Goal: Task Accomplishment & Management: Use online tool/utility

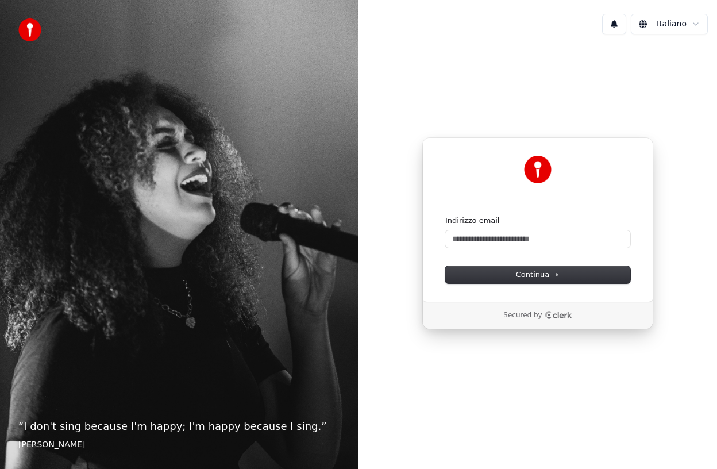
click at [515, 229] on div "Indirizzo email" at bounding box center [537, 231] width 185 height 32
click at [504, 241] on input "Indirizzo email" at bounding box center [537, 238] width 185 height 17
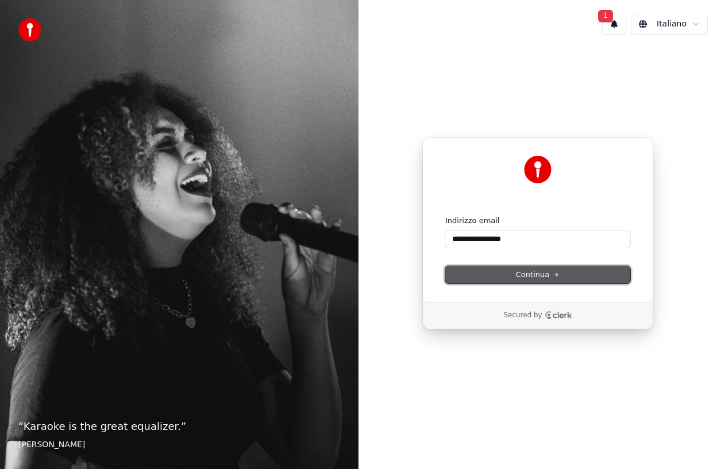
click at [550, 274] on span "Continua" at bounding box center [538, 274] width 44 height 10
type input "**********"
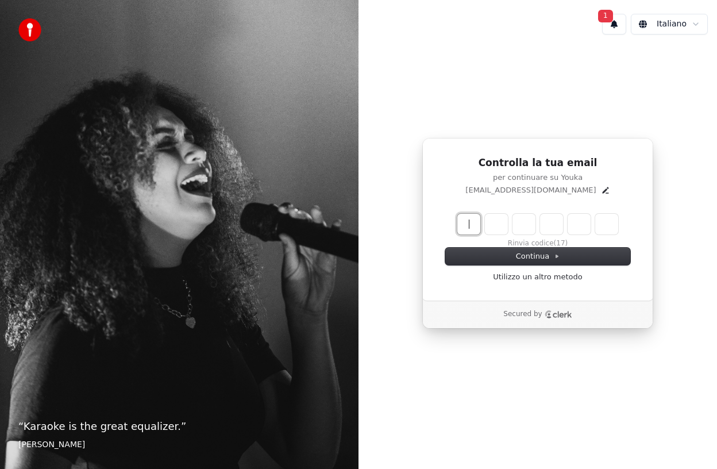
click at [466, 225] on input "Enter verification code" at bounding box center [549, 224] width 184 height 21
type input "******"
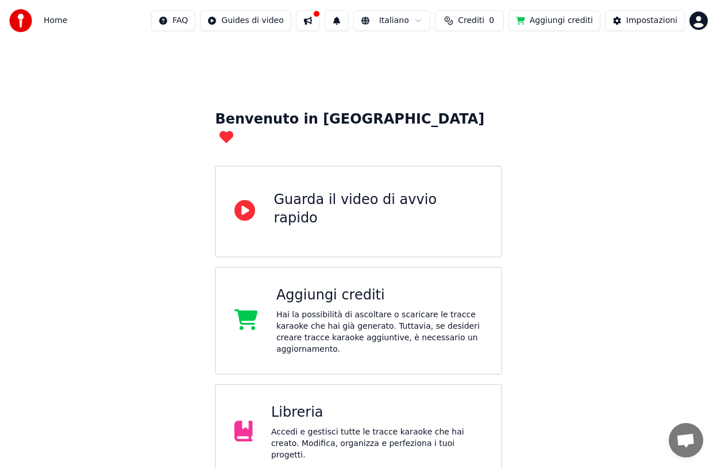
click at [315, 19] on button at bounding box center [308, 20] width 24 height 21
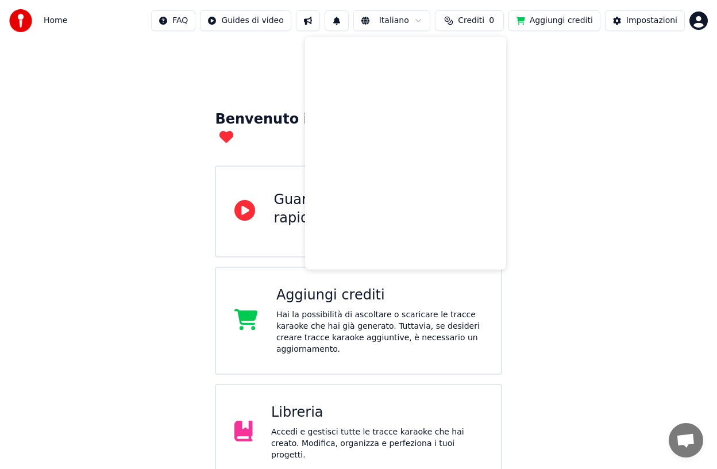
click at [615, 83] on div "Benvenuto in Youka Guarda il video di avvio rapido Aggiungi crediti Hai la poss…" at bounding box center [358, 319] width 717 height 556
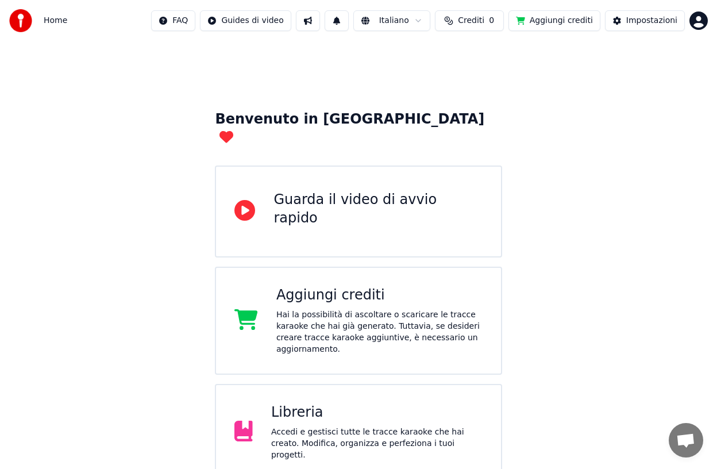
click at [376, 69] on div "Benvenuto in Youka Guarda il video di avvio rapido Aggiungi crediti Hai la poss…" at bounding box center [358, 319] width 717 height 556
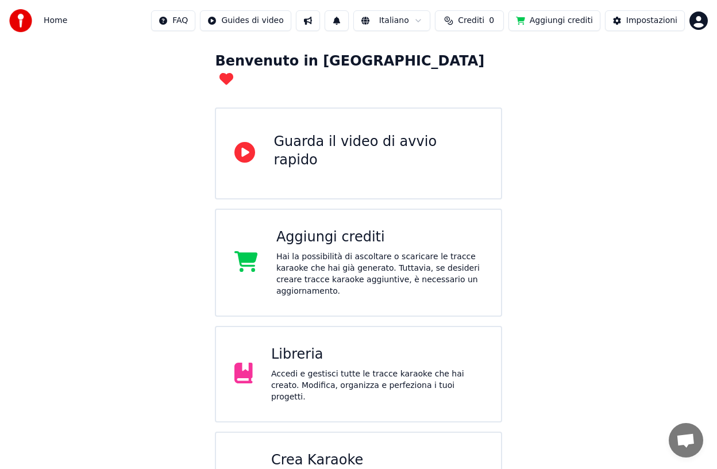
scroll to position [94, 0]
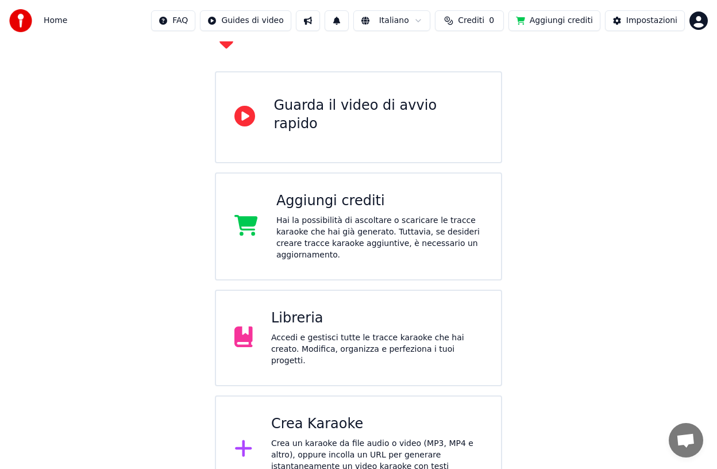
click at [304, 415] on div "Crea Karaoke Crea un karaoke da file audio o video (MP3, MP4 e altro), oppure i…" at bounding box center [376, 449] width 211 height 69
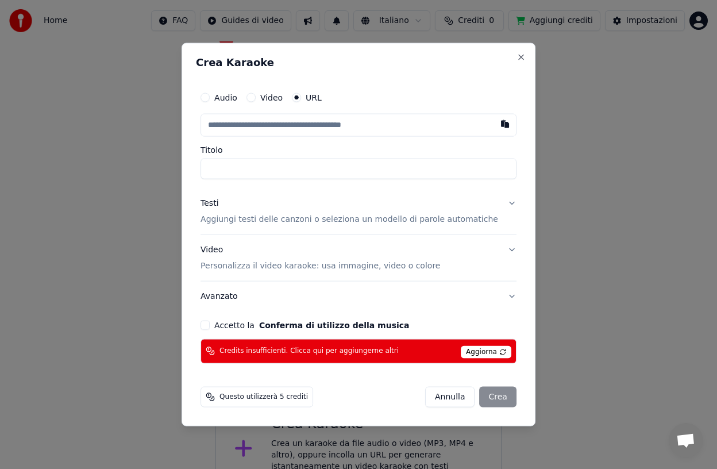
click at [442, 400] on button "Annulla" at bounding box center [450, 396] width 50 height 21
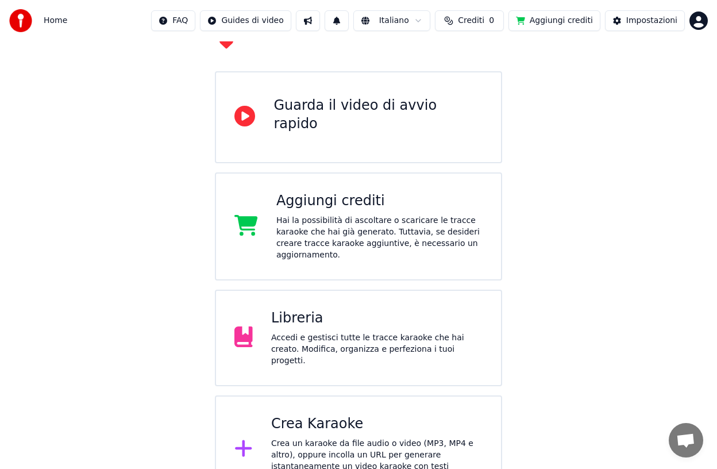
scroll to position [0, 0]
